Goal: Use online tool/utility: Utilize a website feature to perform a specific function

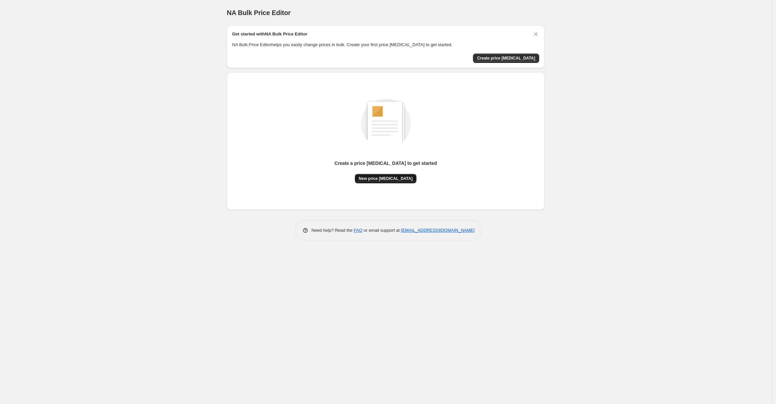
click at [380, 179] on span "New price [MEDICAL_DATA]" at bounding box center [386, 178] width 54 height 5
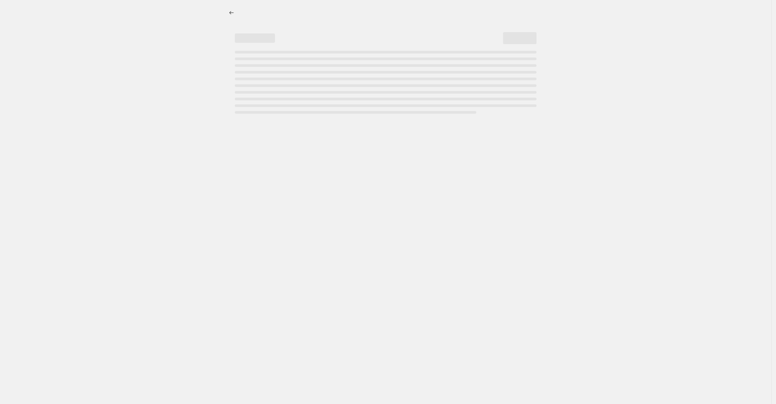
select select "percentage"
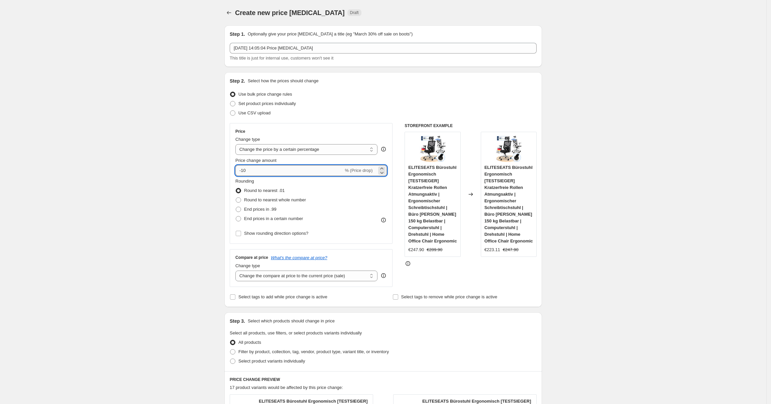
click at [290, 176] on input "-10" at bounding box center [289, 170] width 108 height 11
type input "-1"
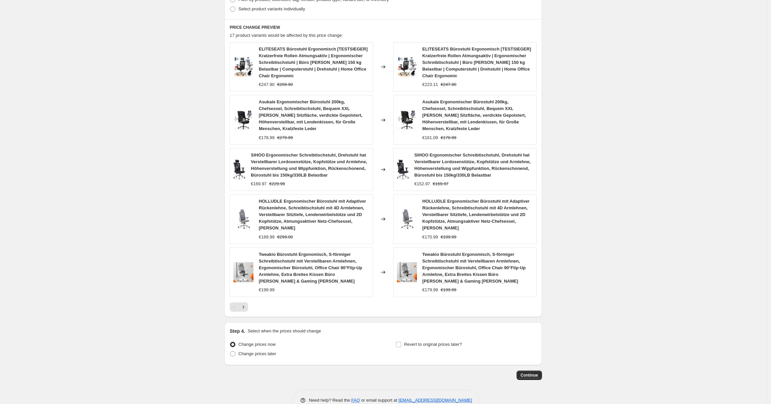
scroll to position [357, 0]
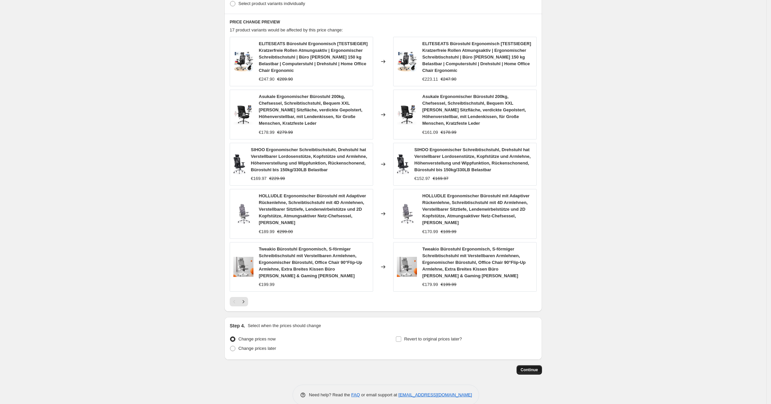
type input "-25"
click at [527, 367] on span "Continue" at bounding box center [529, 369] width 17 height 5
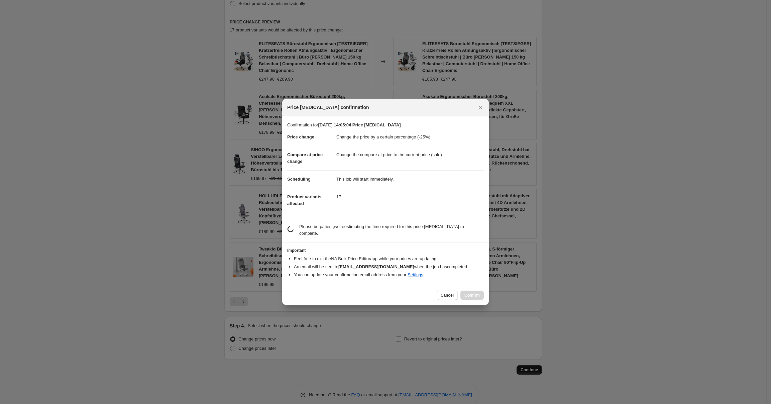
scroll to position [0, 0]
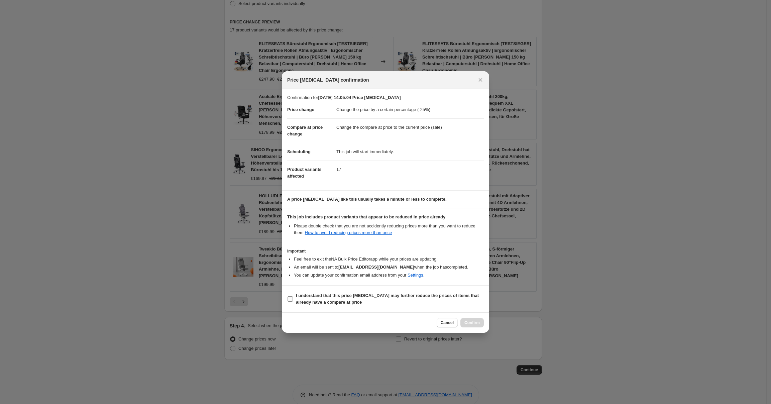
click at [362, 294] on b "I understand that this price [MEDICAL_DATA] may further reduce the prices of it…" at bounding box center [387, 299] width 183 height 12
click at [293, 296] on input "I understand that this price [MEDICAL_DATA] may further reduce the prices of it…" at bounding box center [290, 298] width 5 height 5
checkbox input "true"
click at [470, 320] on span "Confirm" at bounding box center [471, 322] width 15 height 5
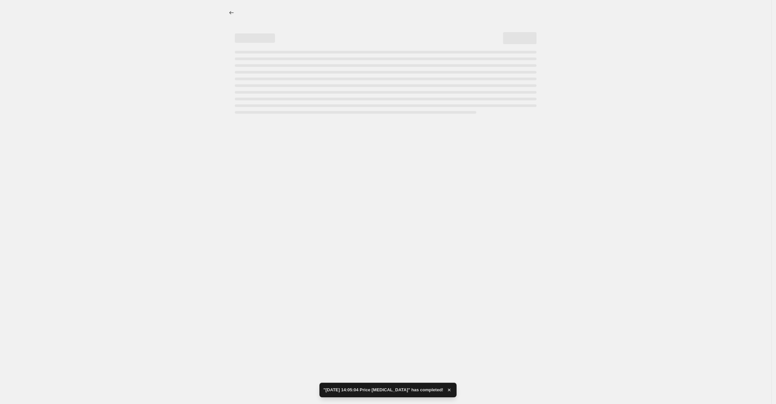
select select "percentage"
